Goal: Task Accomplishment & Management: Use online tool/utility

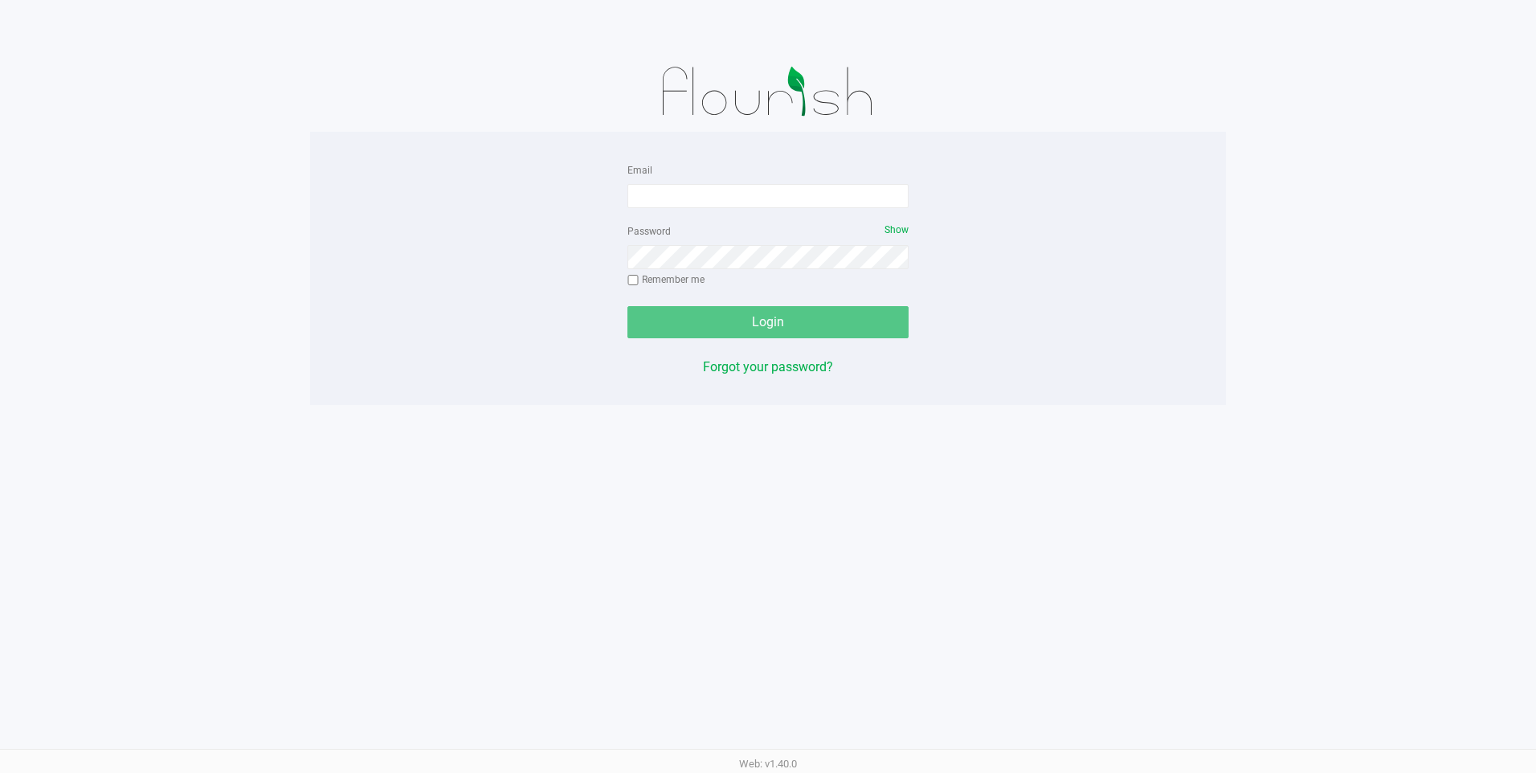
click at [1103, 161] on div "Email Password Show Remember me Login Forgot your password?" at bounding box center [768, 268] width 916 height 217
click at [809, 184] on input "Email" at bounding box center [768, 196] width 281 height 24
type input "[EMAIL_ADDRESS][DOMAIN_NAME]"
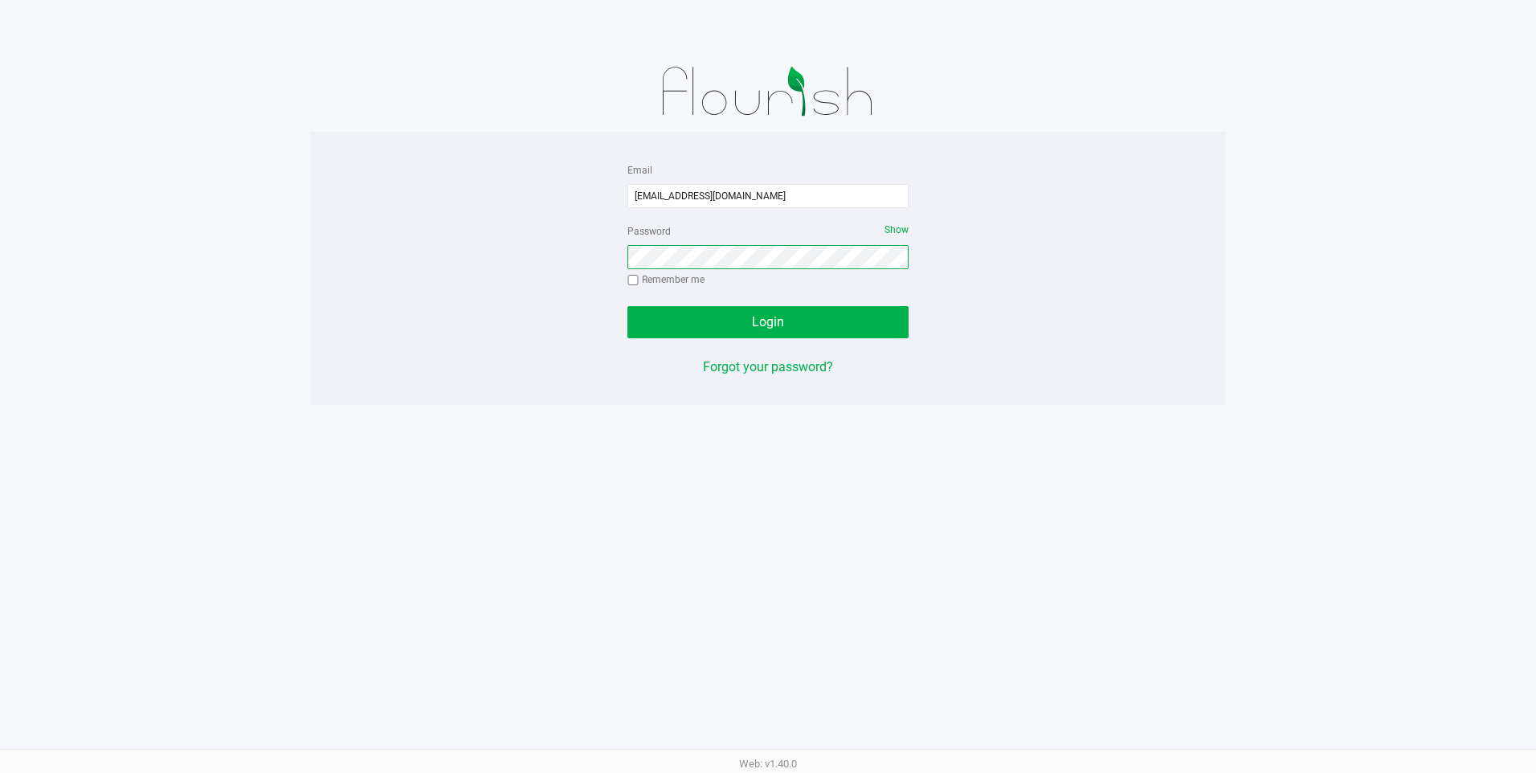
click at [628, 306] on button "Login" at bounding box center [768, 322] width 281 height 32
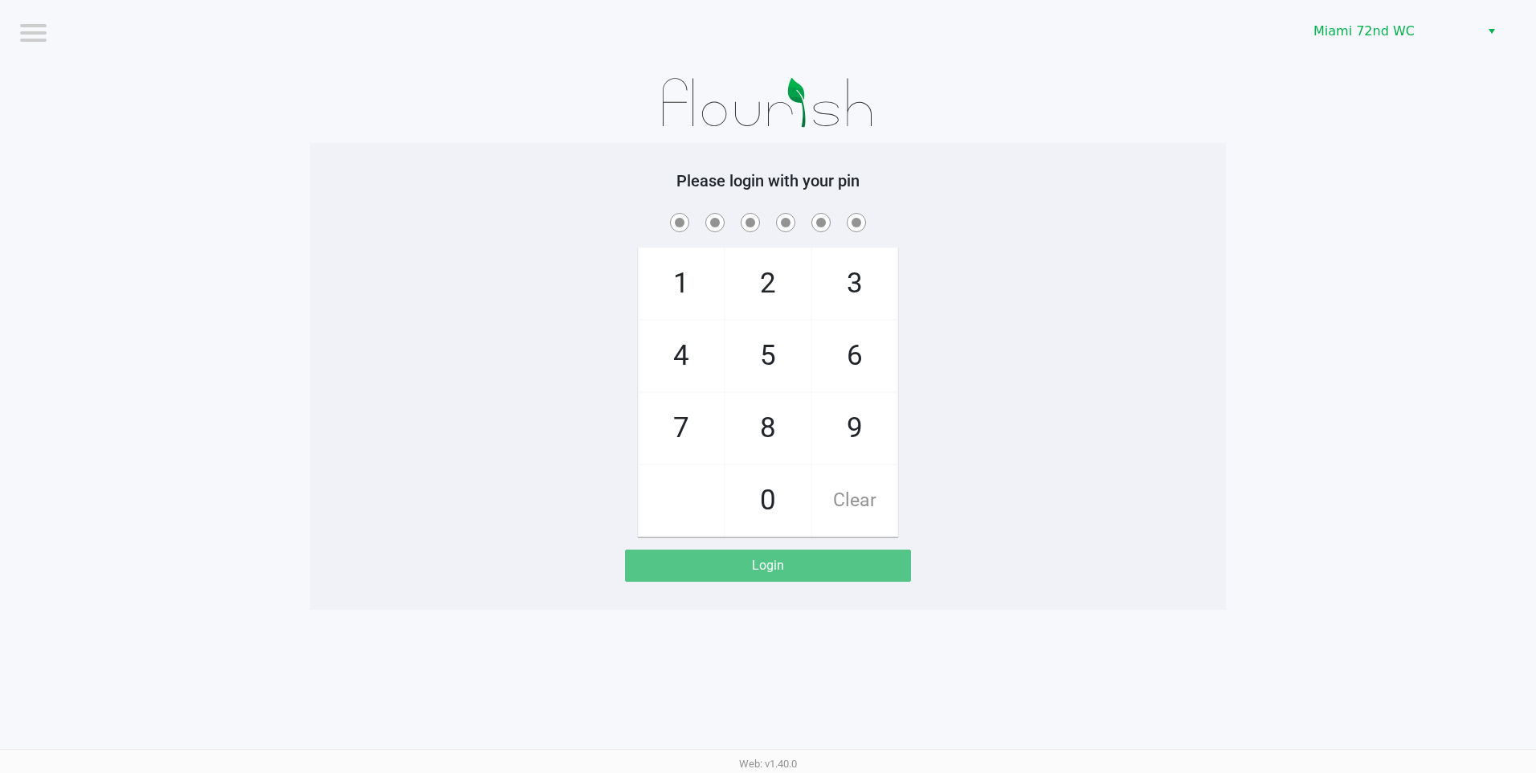
drag, startPoint x: 1424, startPoint y: 275, endPoint x: 1426, endPoint y: 264, distance: 10.7
click at [1425, 273] on app-pos-login-wrapper "Logout Miami 72nd WC Please login with your pin 1 4 7 2 5 8 0 3 6 9 Clear Login" at bounding box center [768, 305] width 1536 height 610
checkbox input "true"
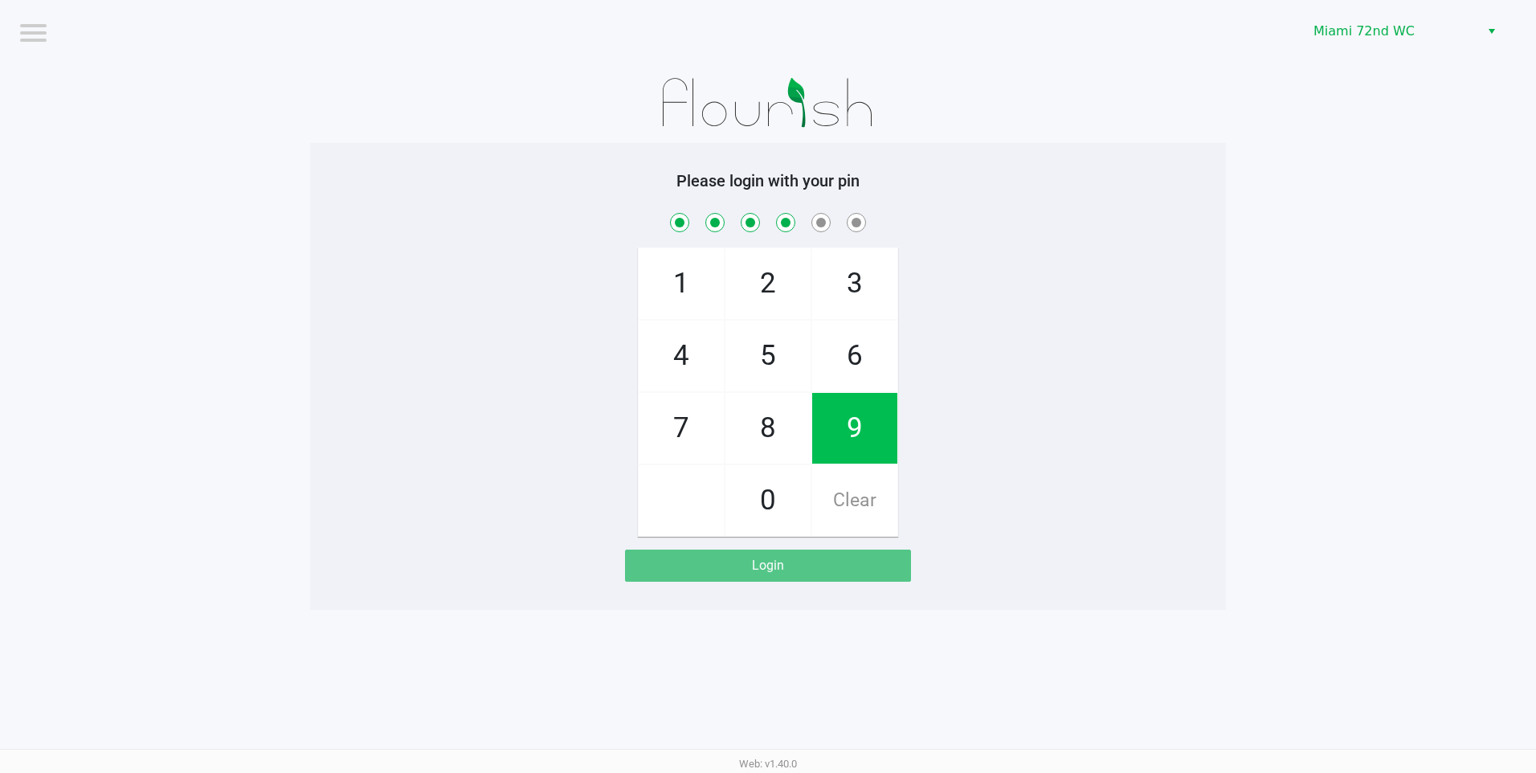
checkbox input "true"
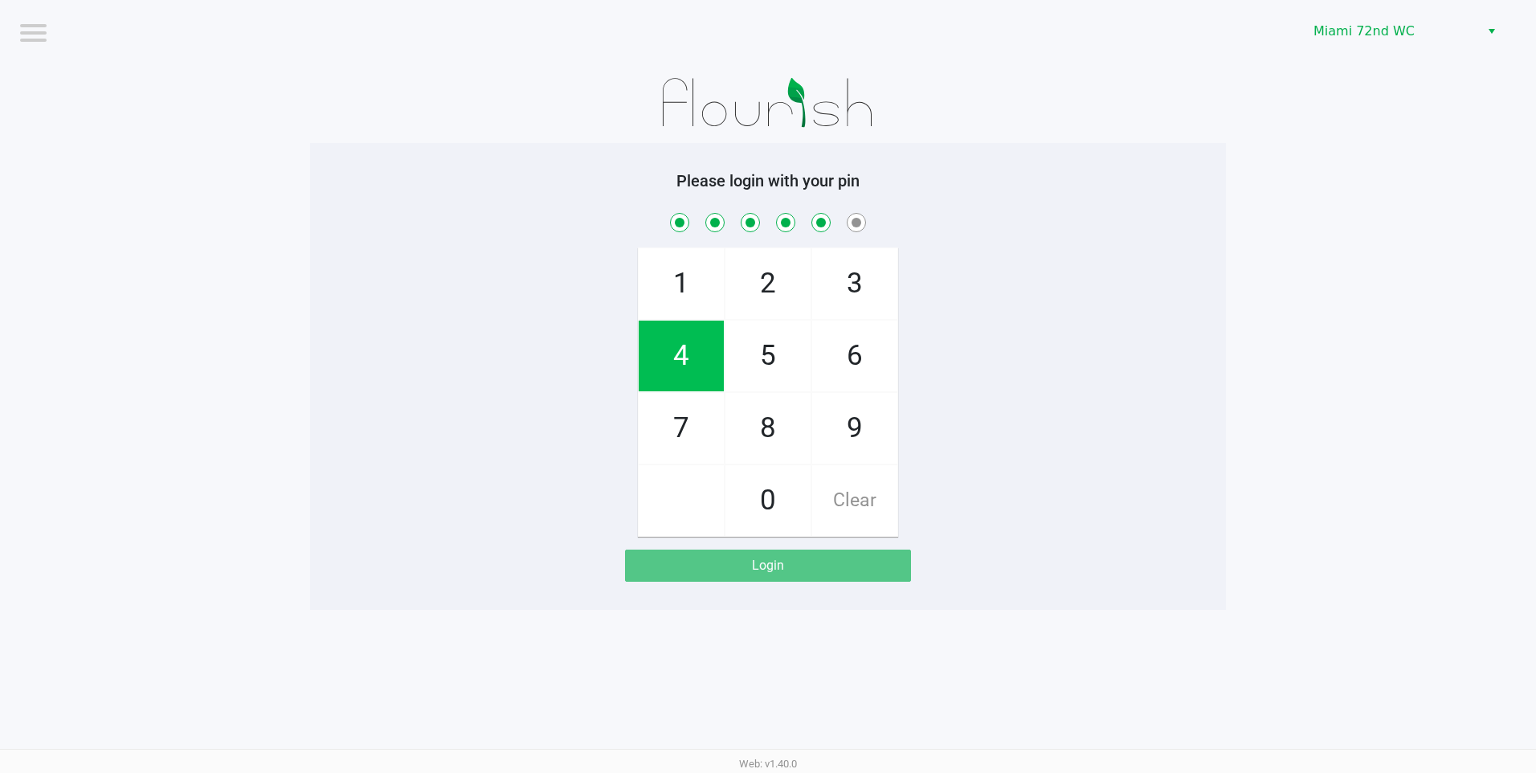
checkbox input "true"
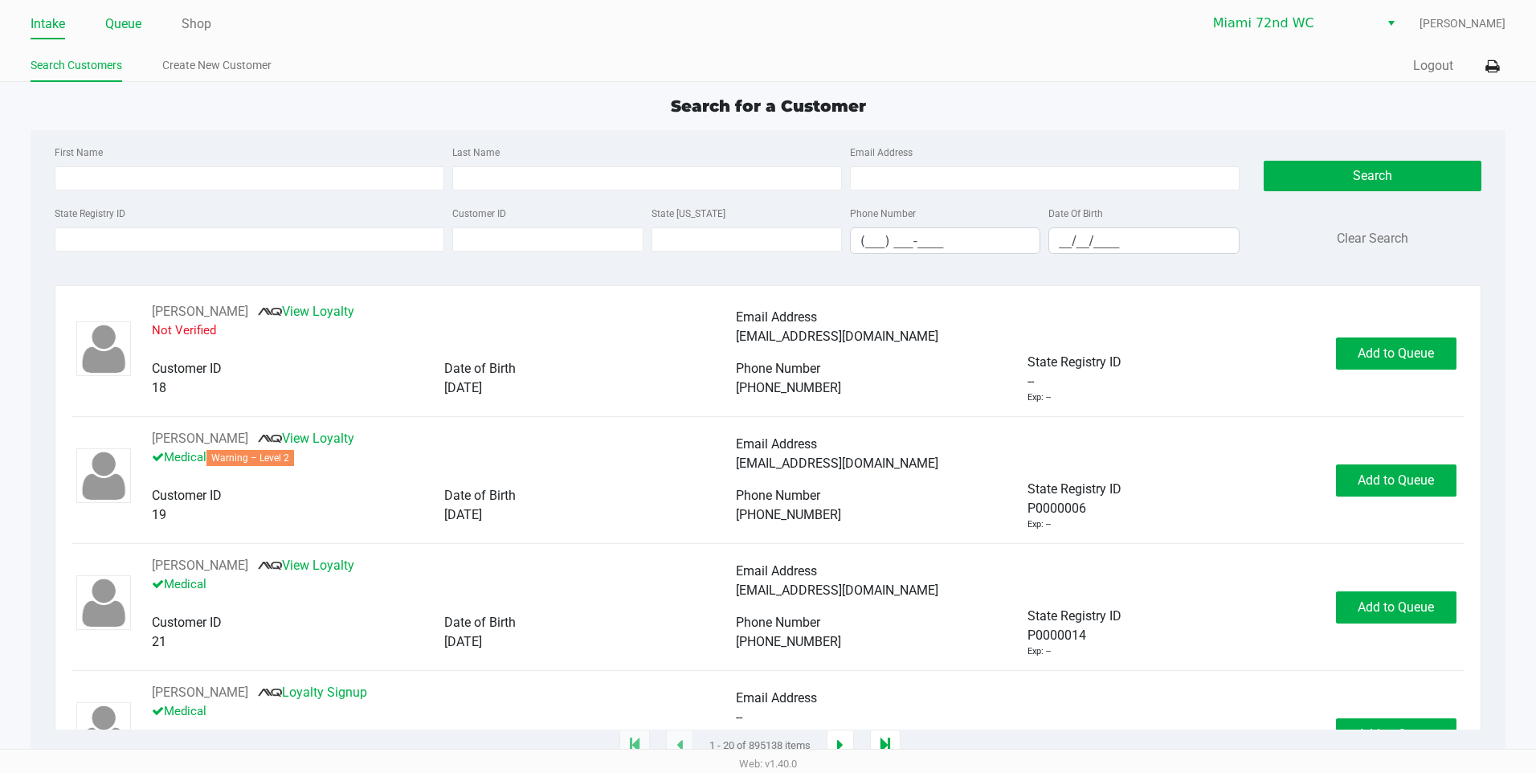
click at [120, 27] on link "Queue" at bounding box center [123, 24] width 36 height 22
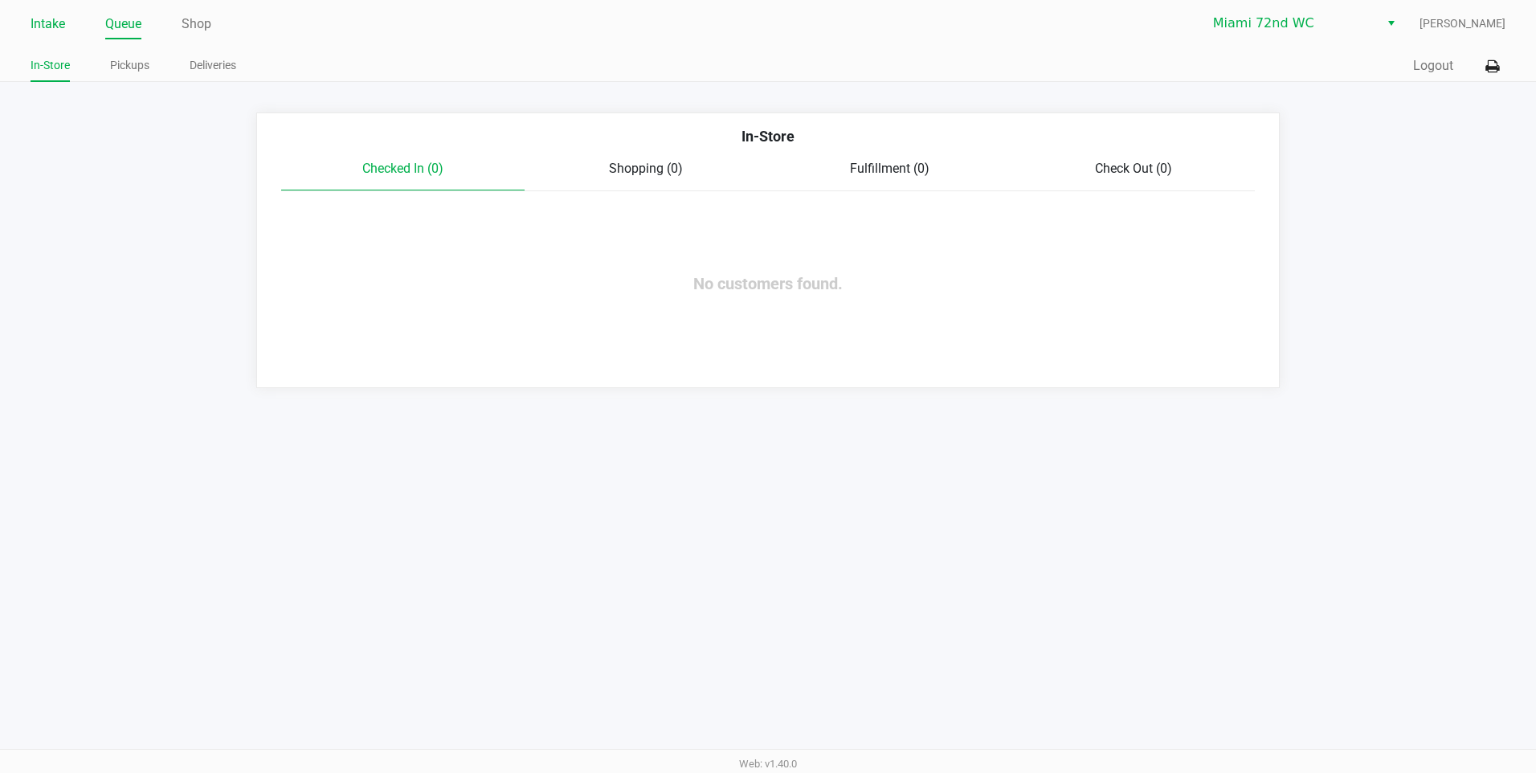
click at [39, 27] on link "Intake" at bounding box center [48, 24] width 35 height 22
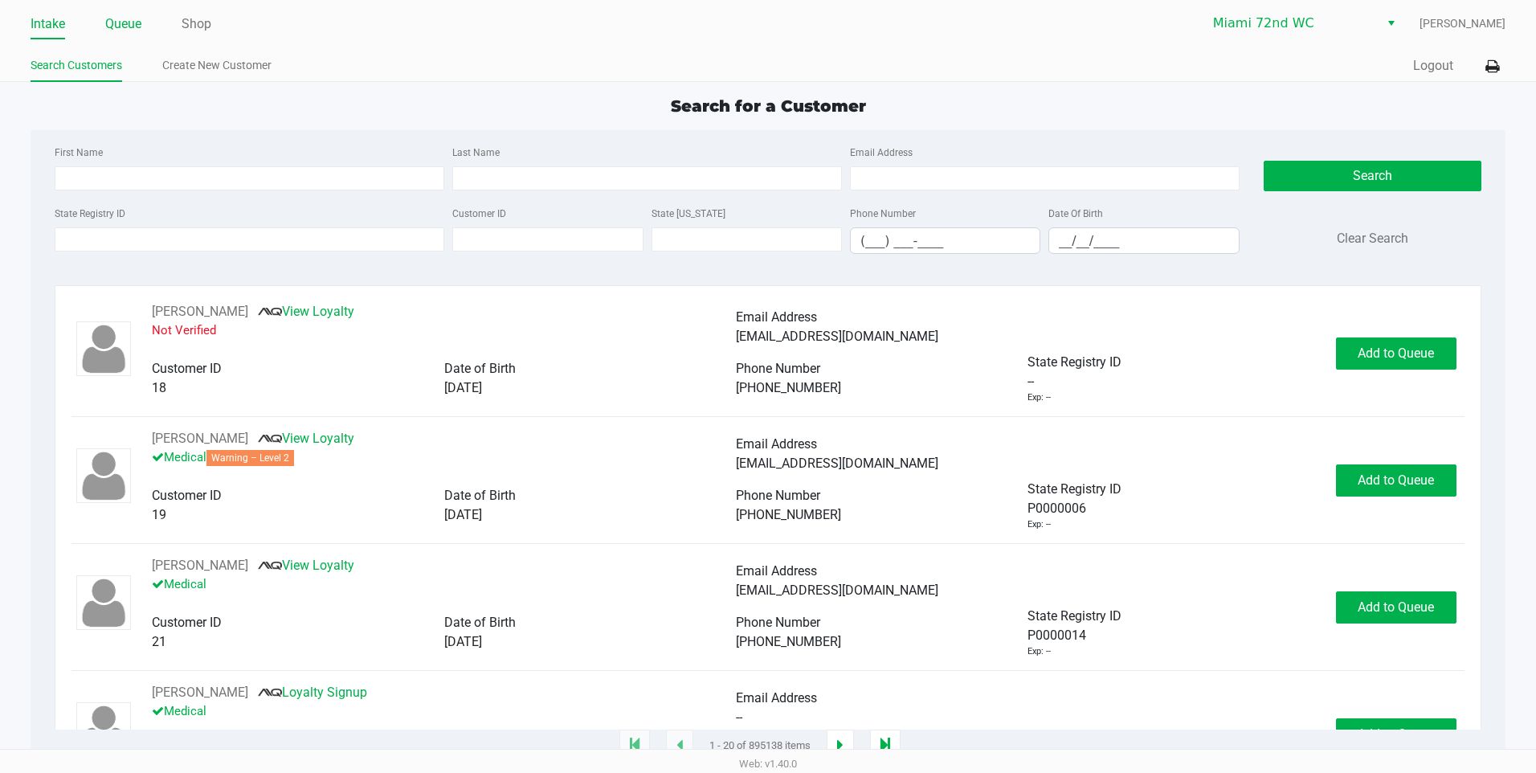
click at [129, 25] on link "Queue" at bounding box center [123, 24] width 36 height 22
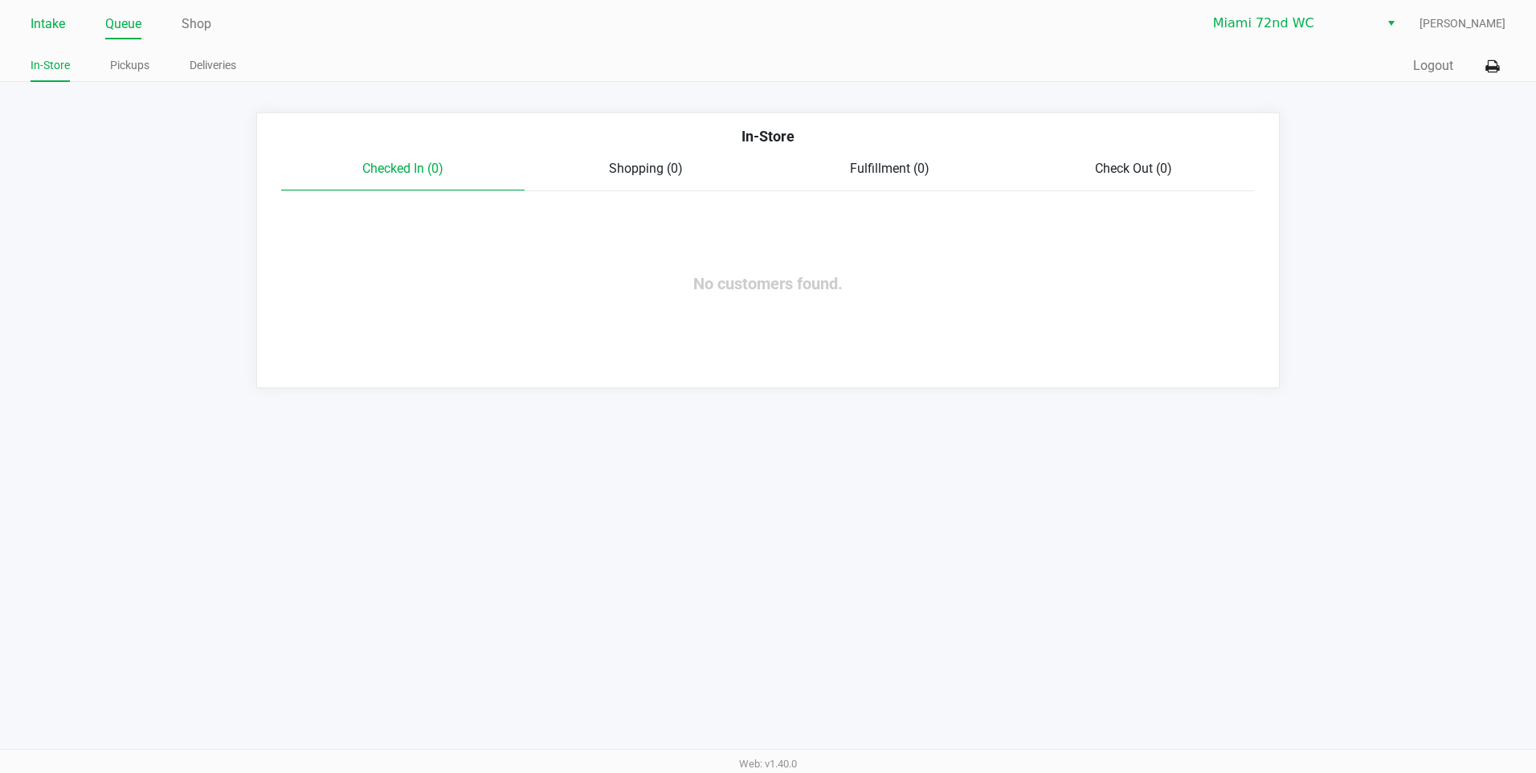
click at [49, 24] on link "Intake" at bounding box center [48, 24] width 35 height 22
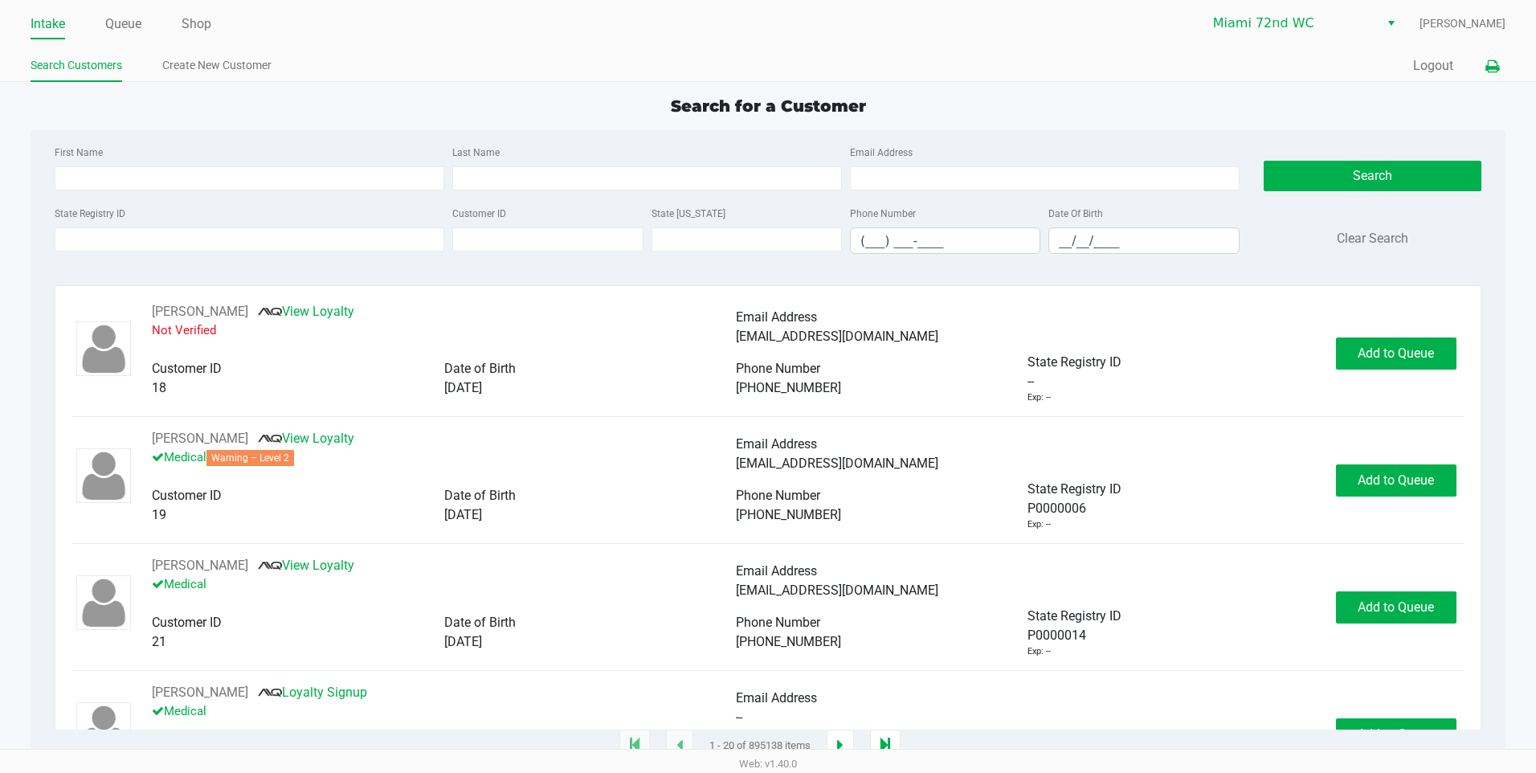
click at [1492, 67] on icon at bounding box center [1493, 66] width 14 height 11
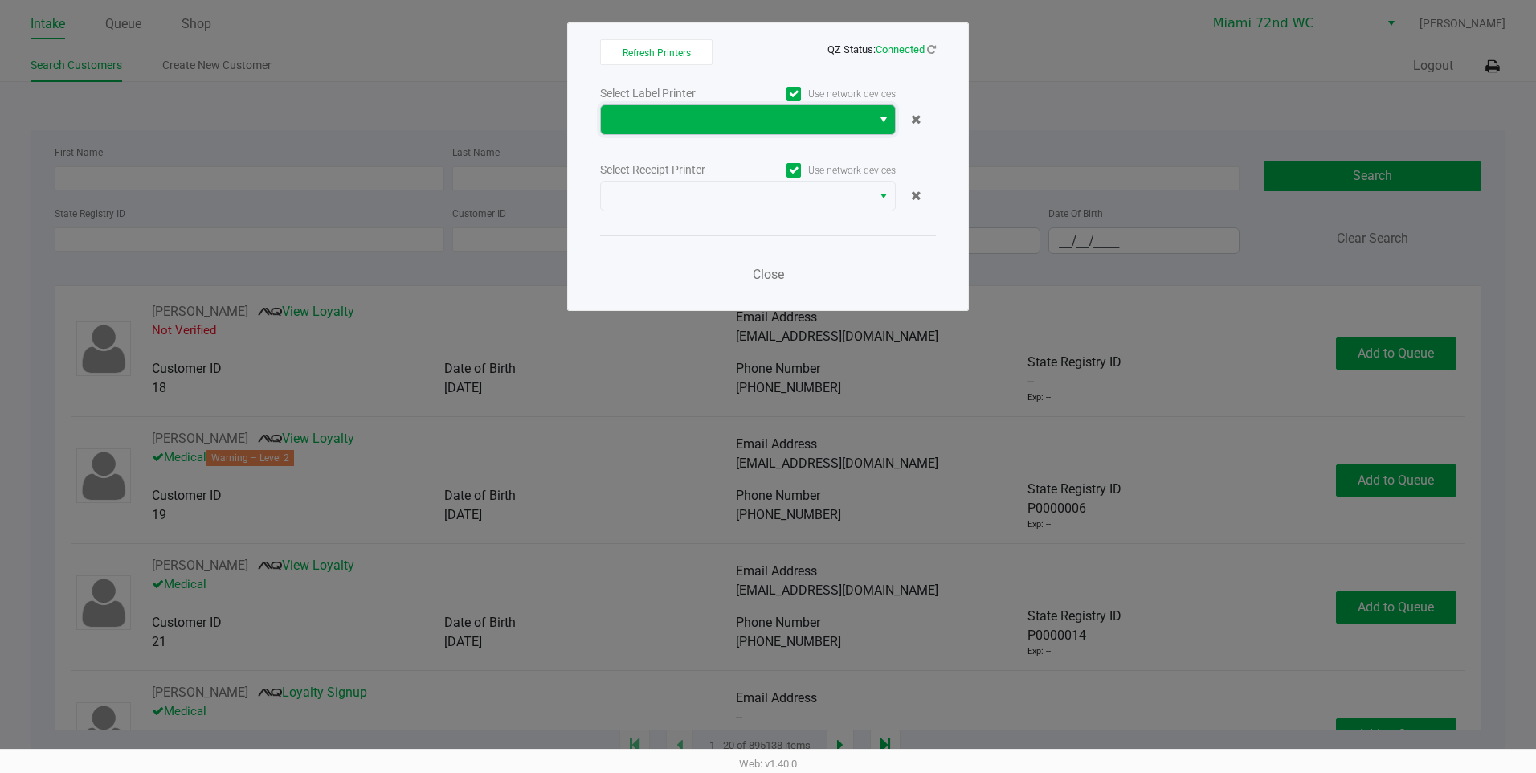
click at [870, 117] on span at bounding box center [736, 119] width 271 height 29
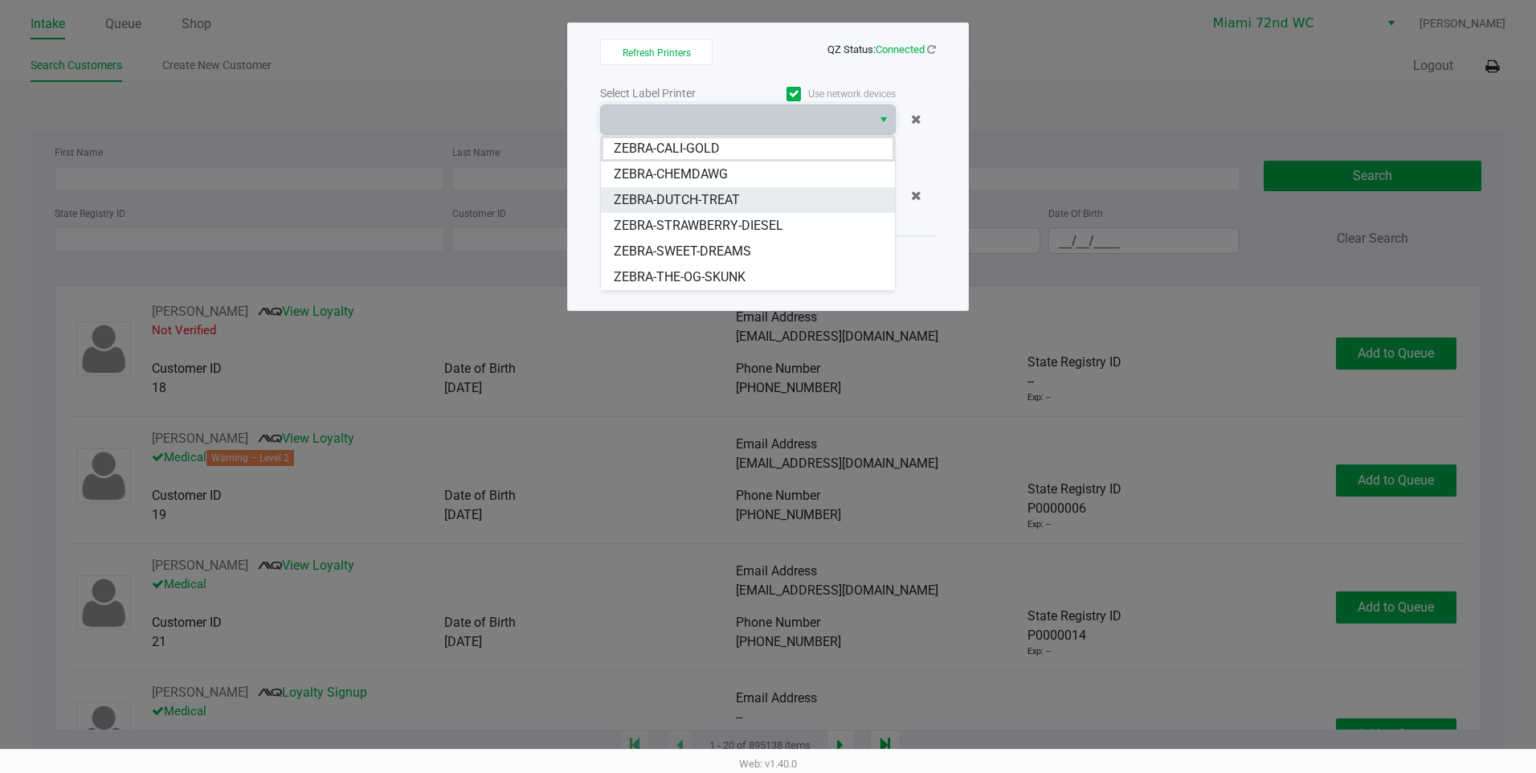
click at [742, 203] on li "ZEBRA-DUTCH-TREAT" at bounding box center [748, 200] width 294 height 26
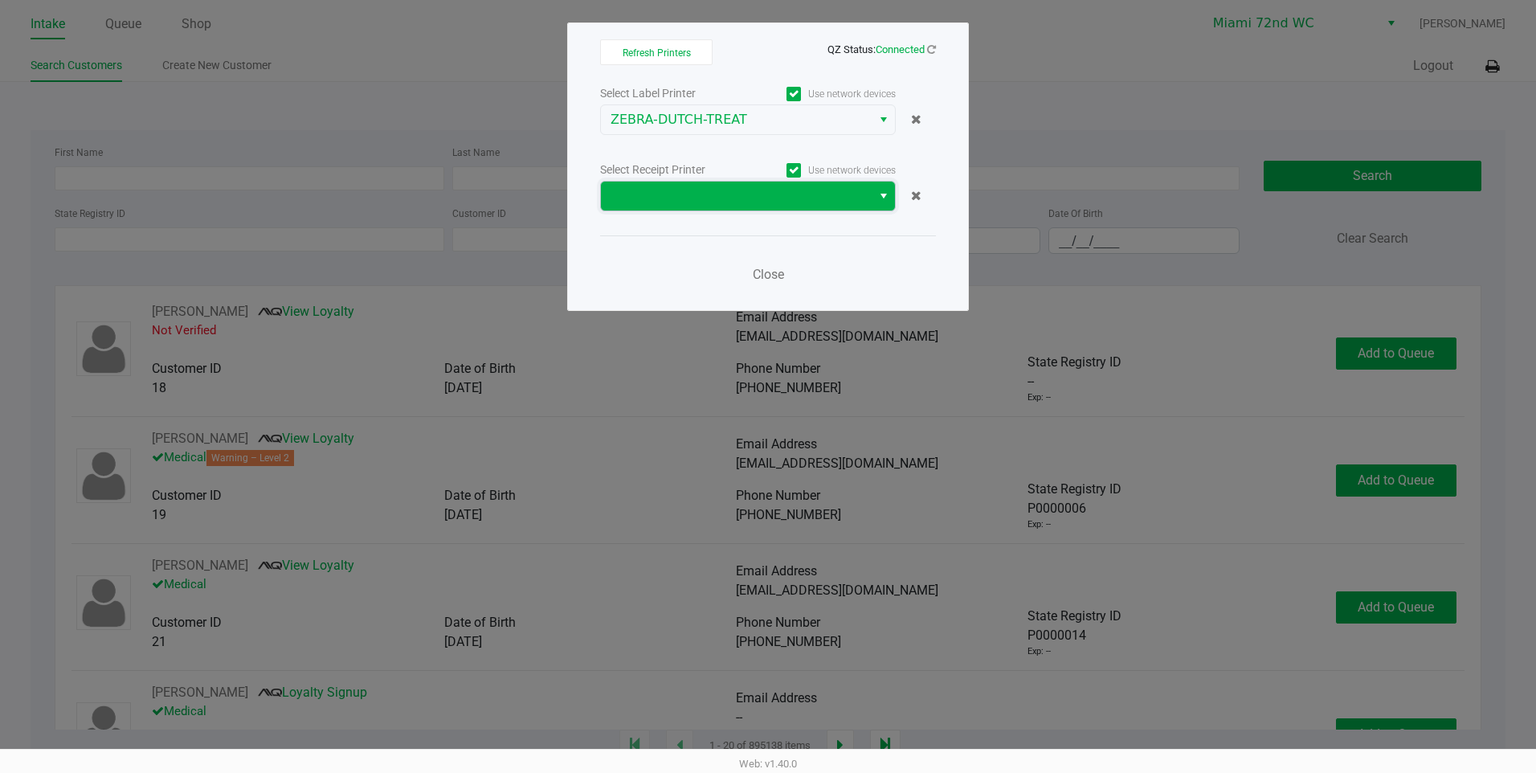
click at [869, 196] on span at bounding box center [736, 196] width 271 height 29
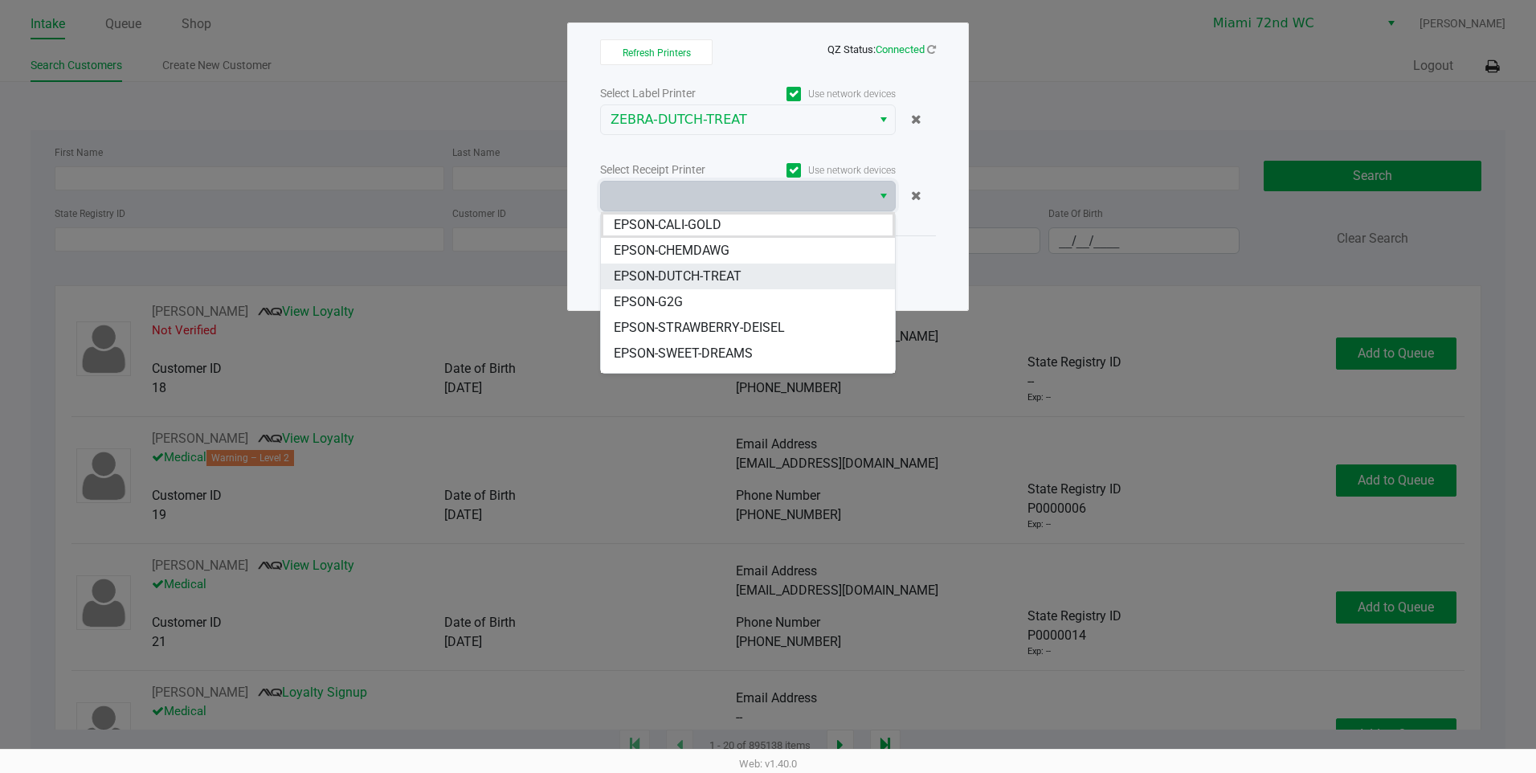
click at [717, 275] on span "EPSON-DUTCH-TREAT" at bounding box center [678, 276] width 128 height 19
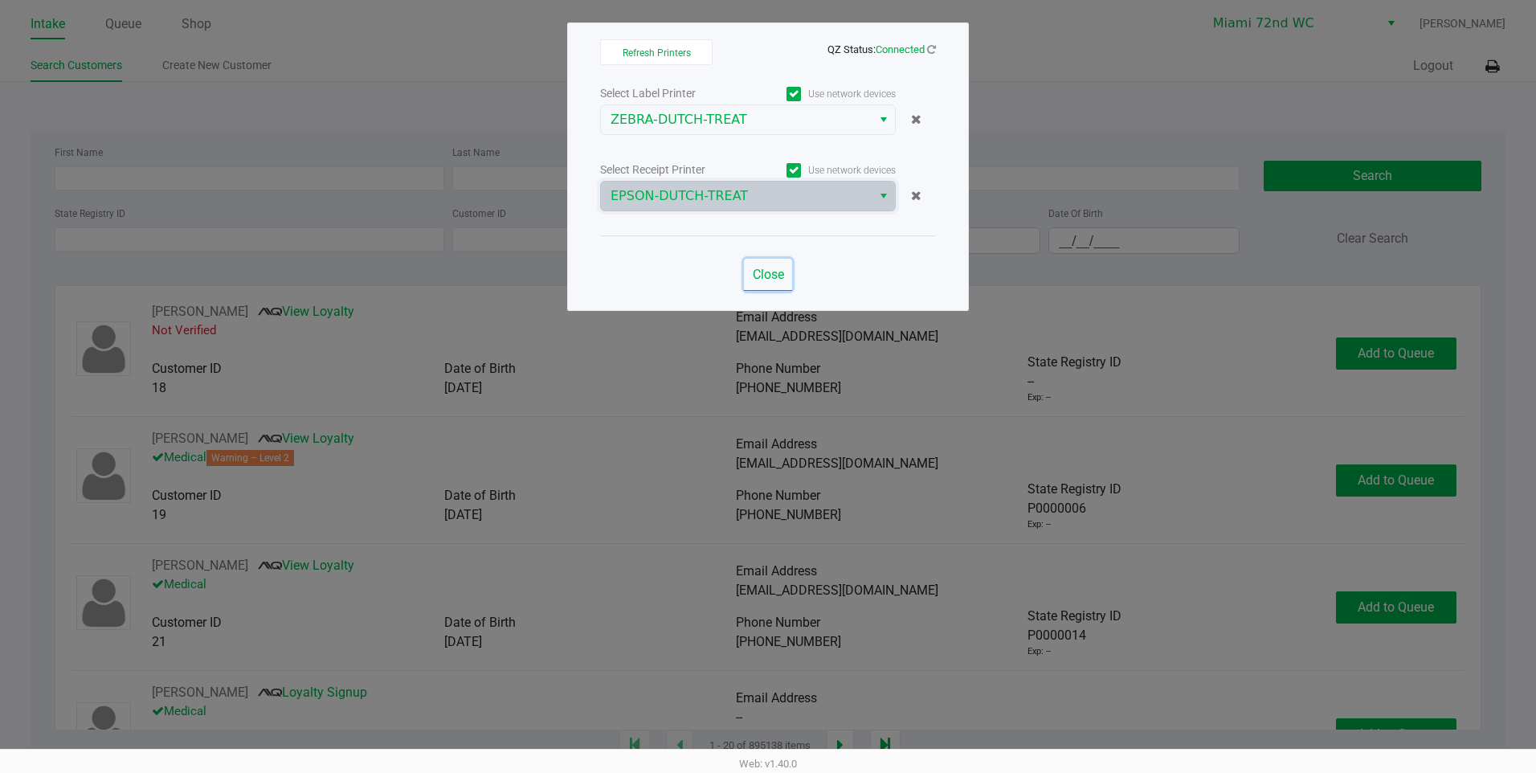
click at [783, 276] on span "Close" at bounding box center [768, 274] width 31 height 15
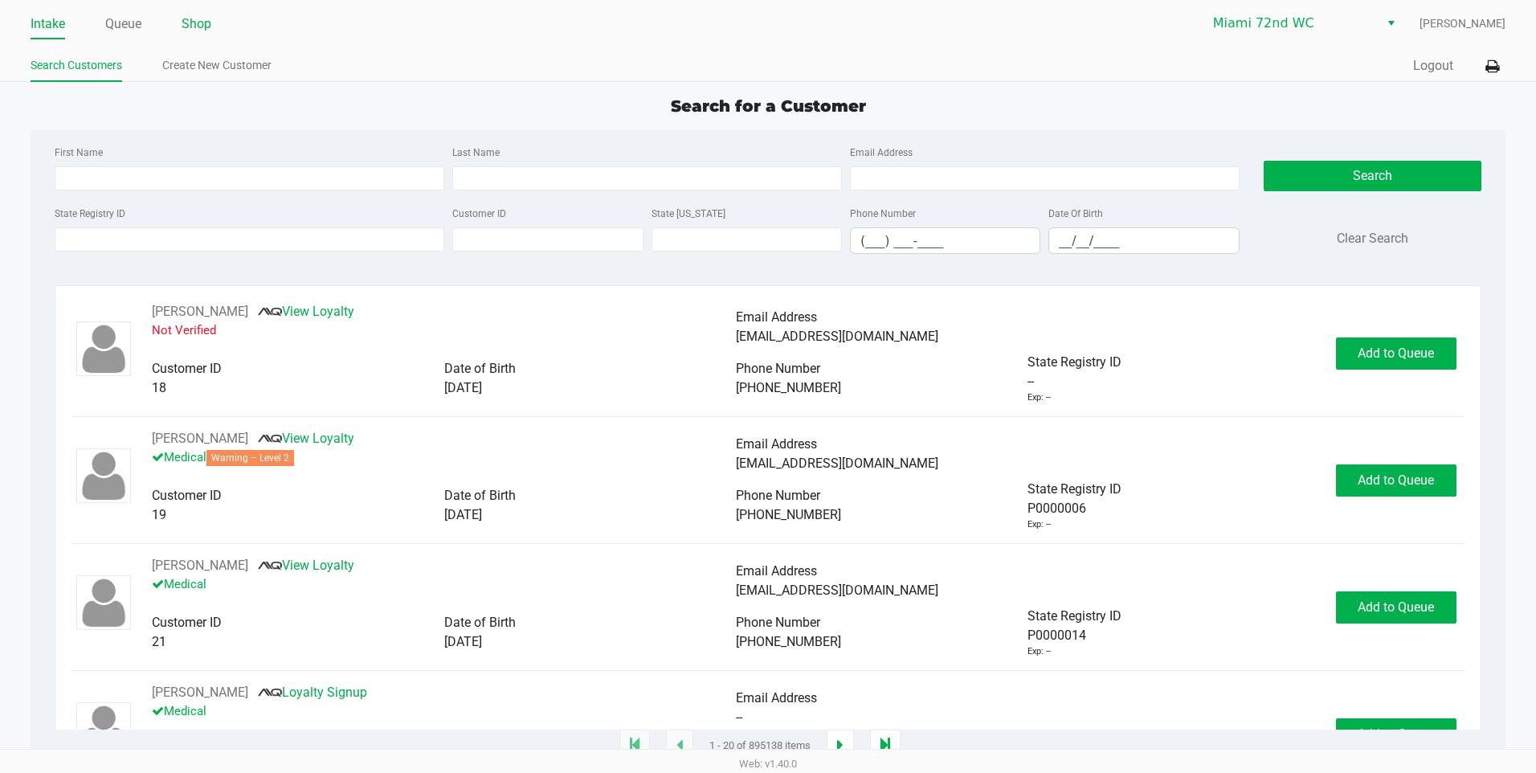
click at [188, 24] on link "Shop" at bounding box center [197, 24] width 30 height 22
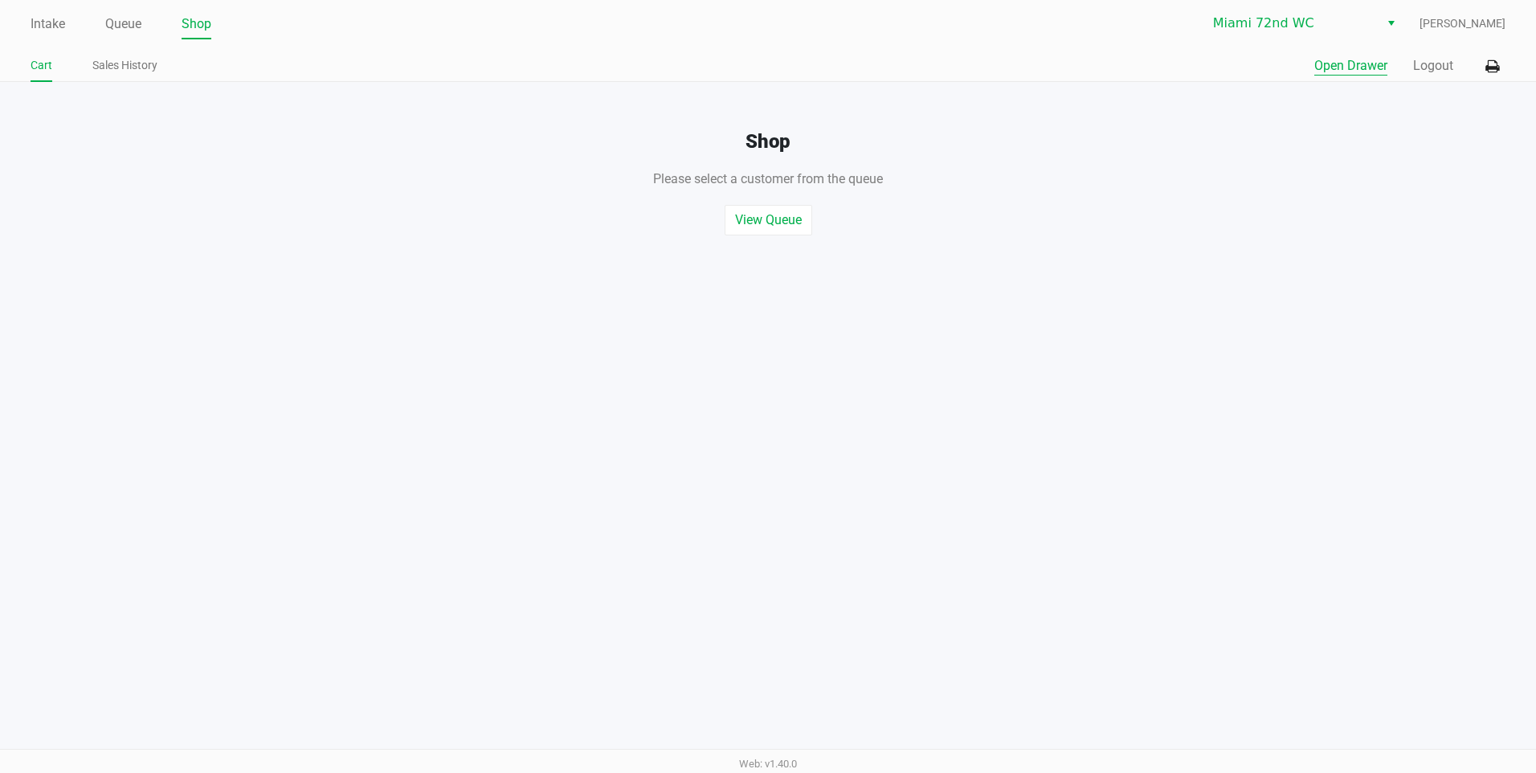
click at [1352, 63] on button "Open Drawer" at bounding box center [1351, 65] width 73 height 19
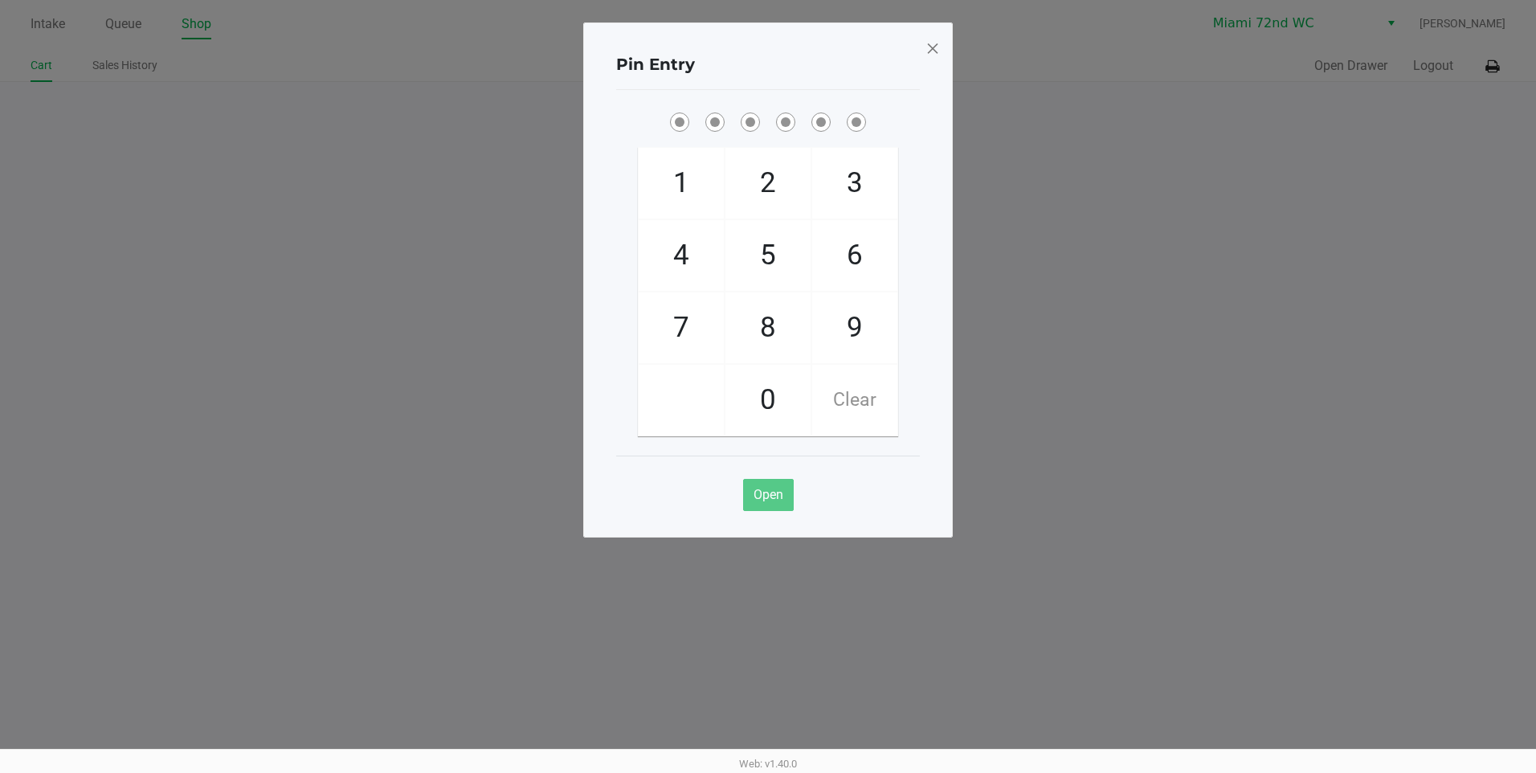
click at [1067, 141] on ngb-modal-window "Pin Entry 1 4 7 2 5 8 0 3 6 9 Clear Open" at bounding box center [768, 386] width 1536 height 773
checkbox input "true"
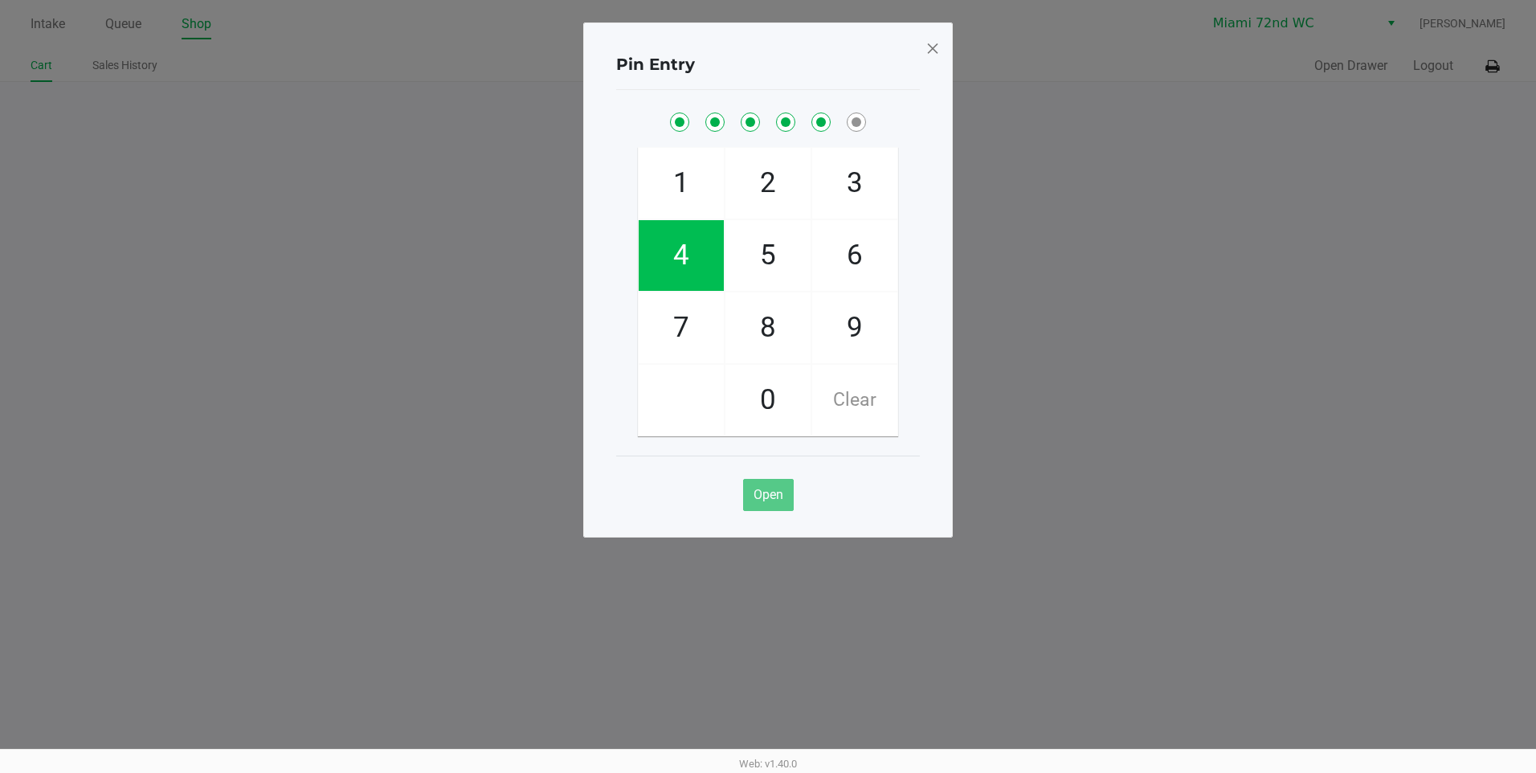
checkbox input "true"
click at [933, 44] on span at bounding box center [933, 48] width 14 height 26
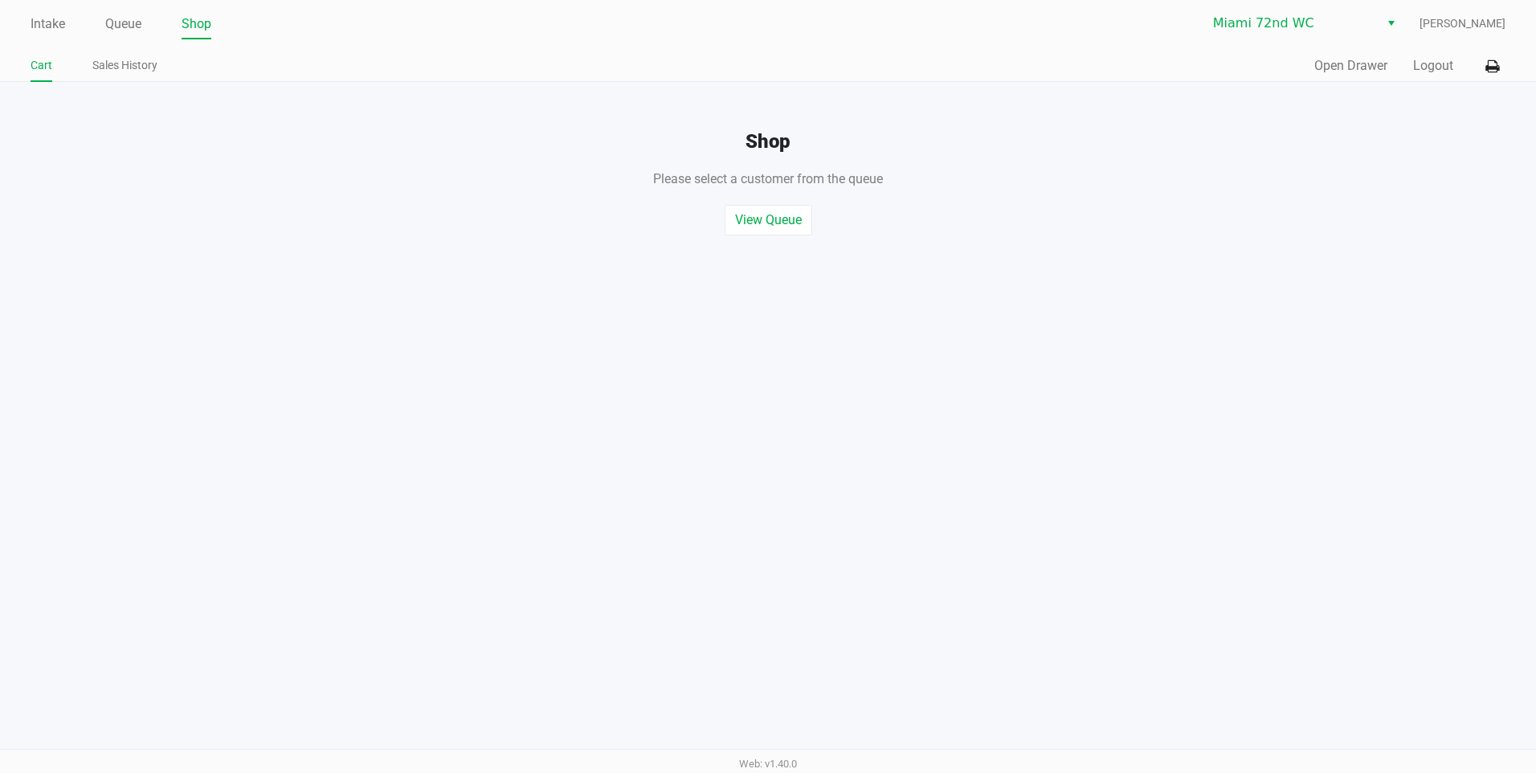
click at [1299, 269] on div "Intake Queue Shop [GEOGRAPHIC_DATA] 72nd WC [PERSON_NAME] Cart Sales History Qu…" at bounding box center [768, 386] width 1536 height 773
